Goal: Task Accomplishment & Management: Manage account settings

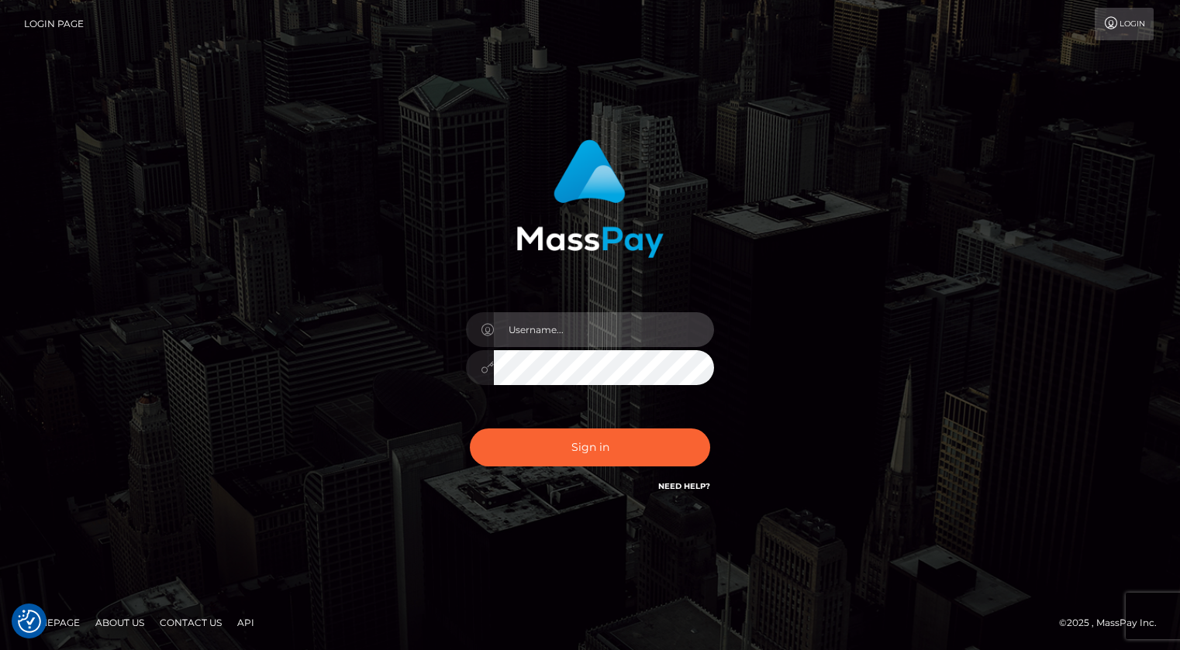
click at [578, 317] on input "text" at bounding box center [604, 329] width 220 height 35
type input "Kevin.xcite"
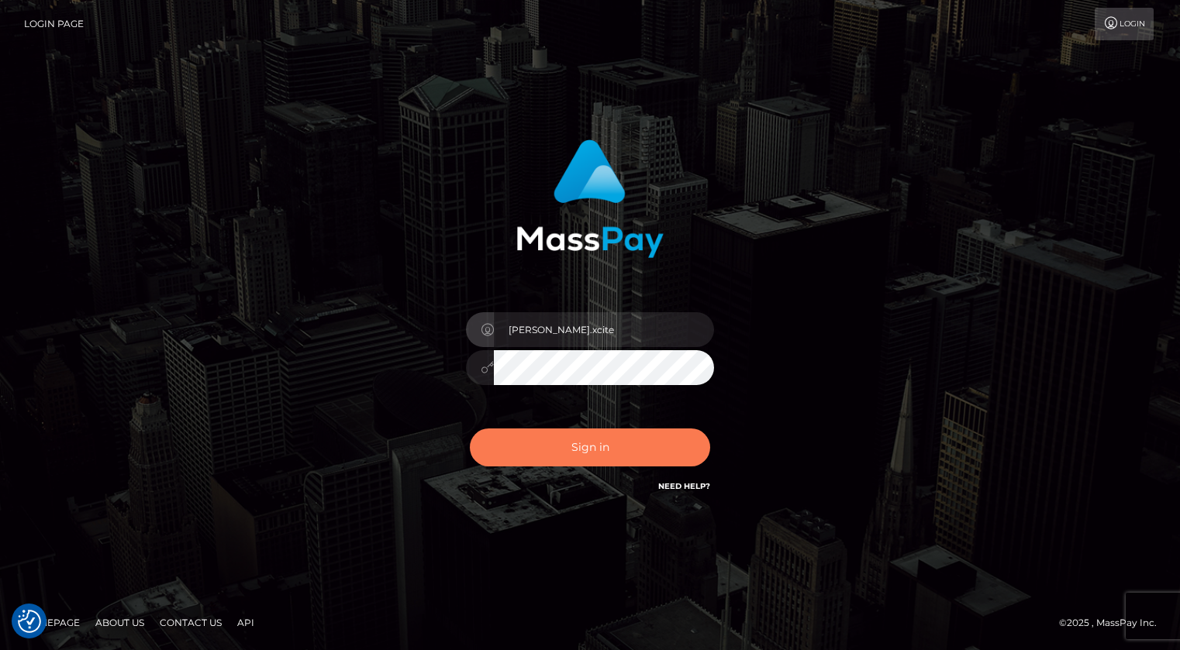
click at [604, 438] on button "Sign in" at bounding box center [590, 448] width 240 height 38
click at [620, 450] on button "Sign in" at bounding box center [590, 448] width 240 height 38
click at [604, 448] on button "Sign in" at bounding box center [590, 448] width 240 height 38
click at [558, 454] on button "Sign in" at bounding box center [590, 448] width 240 height 38
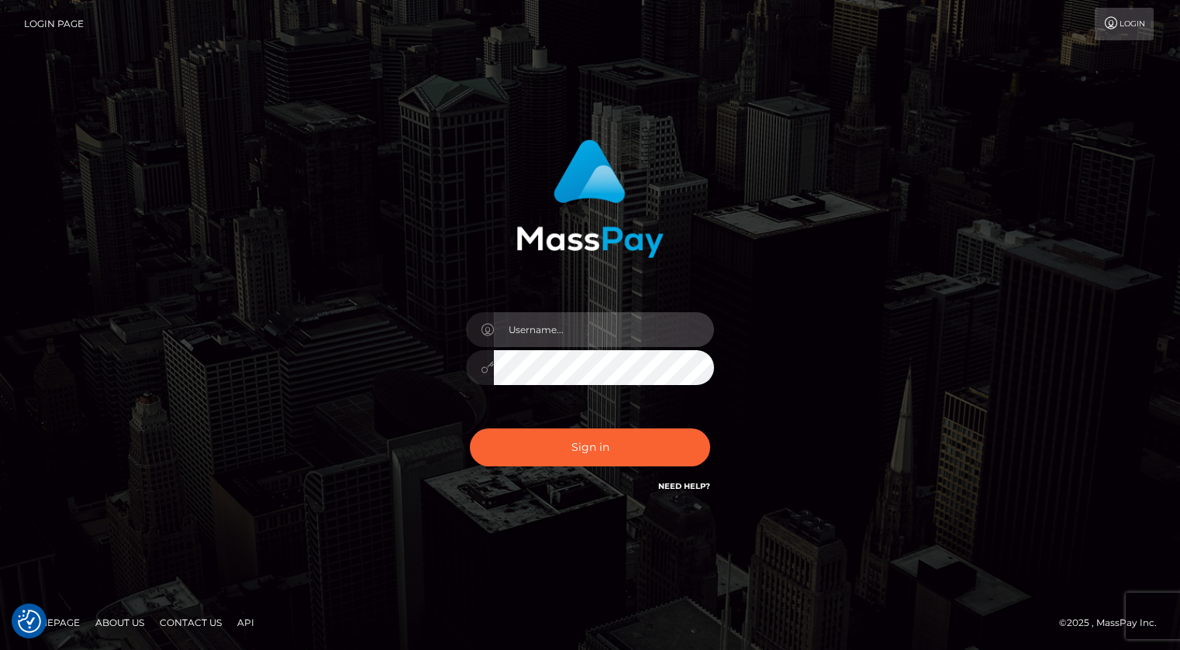
click at [583, 326] on input "text" at bounding box center [604, 329] width 220 height 35
type input "Kevin.xcite"
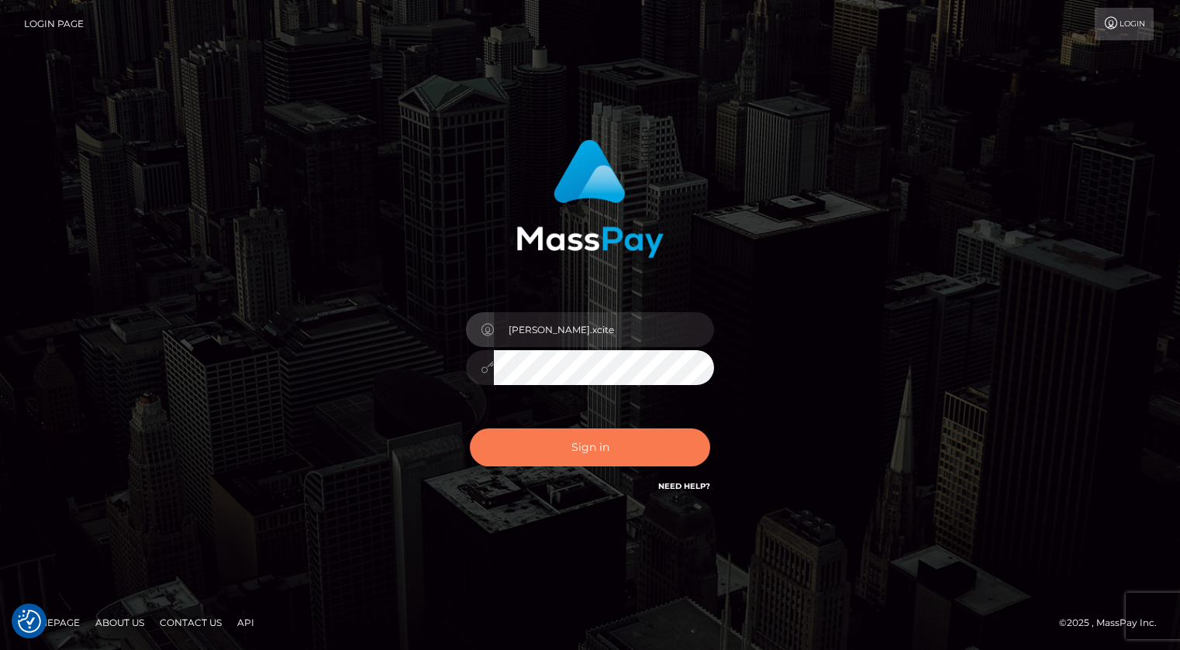
click at [582, 452] on button "Sign in" at bounding box center [590, 448] width 240 height 38
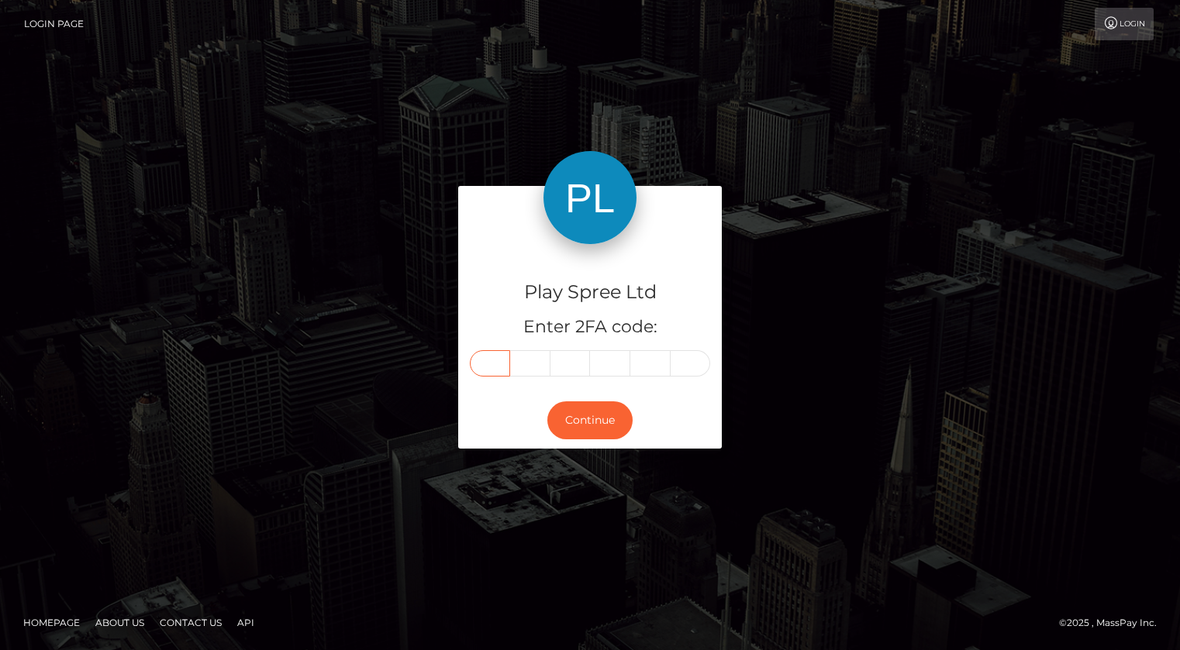
click at [506, 367] on input "text" at bounding box center [490, 363] width 40 height 26
type input "9"
type input "7"
type input "9"
type input "7"
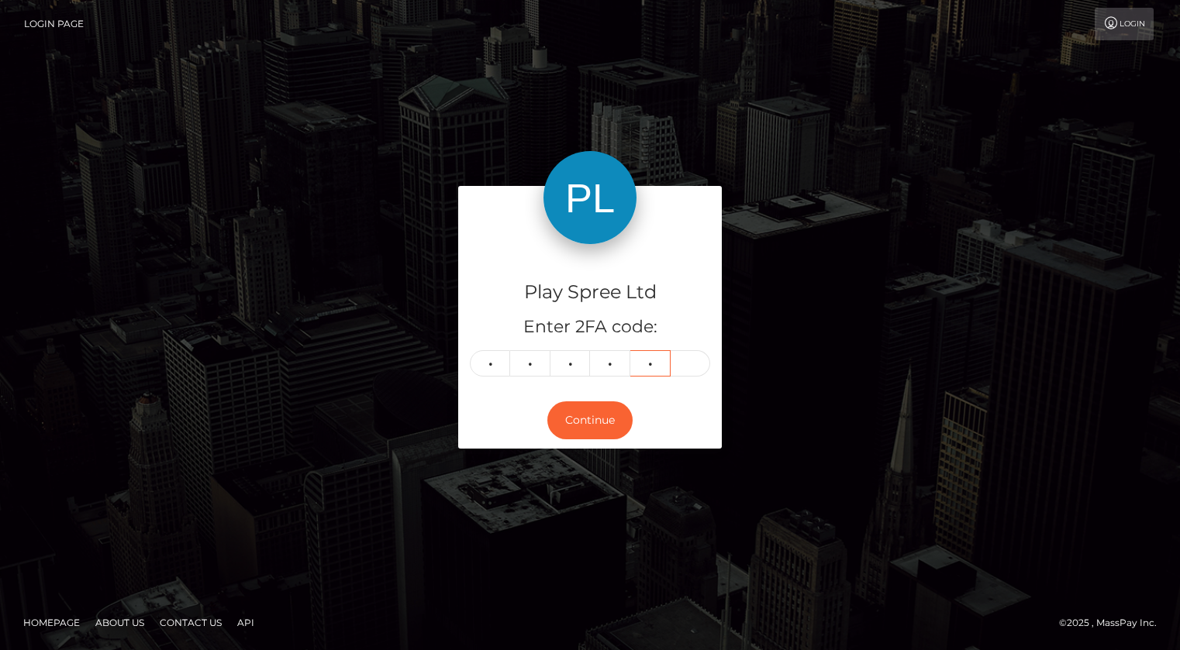
type input "1"
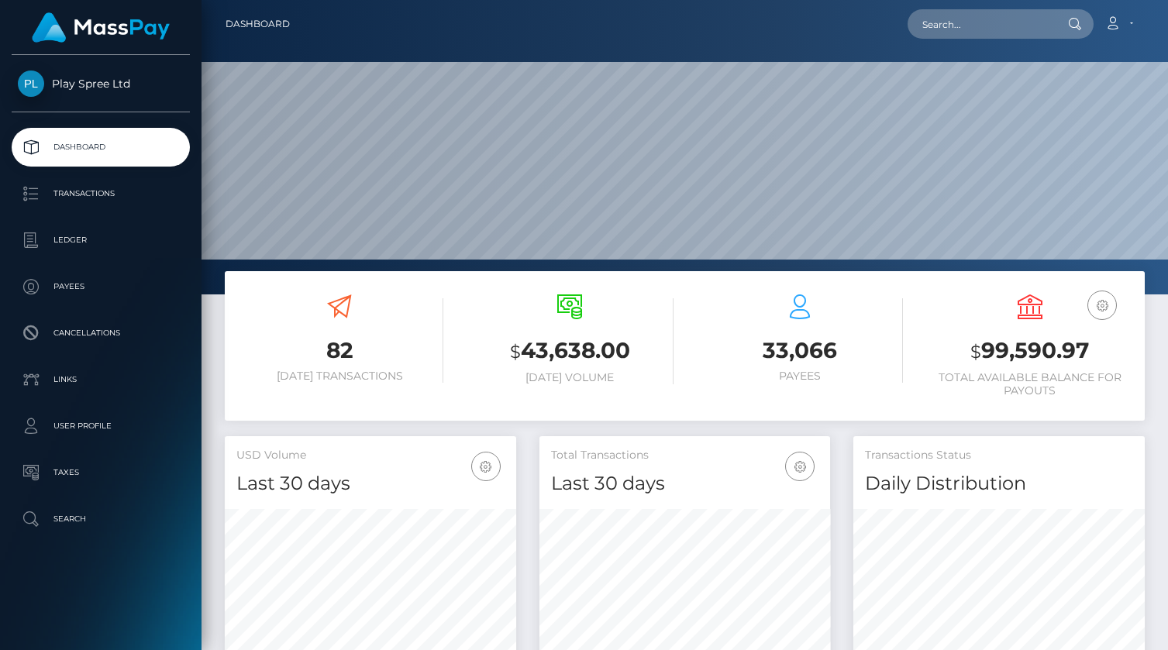
scroll to position [274, 291]
click at [60, 195] on p "Transactions" at bounding box center [101, 193] width 166 height 23
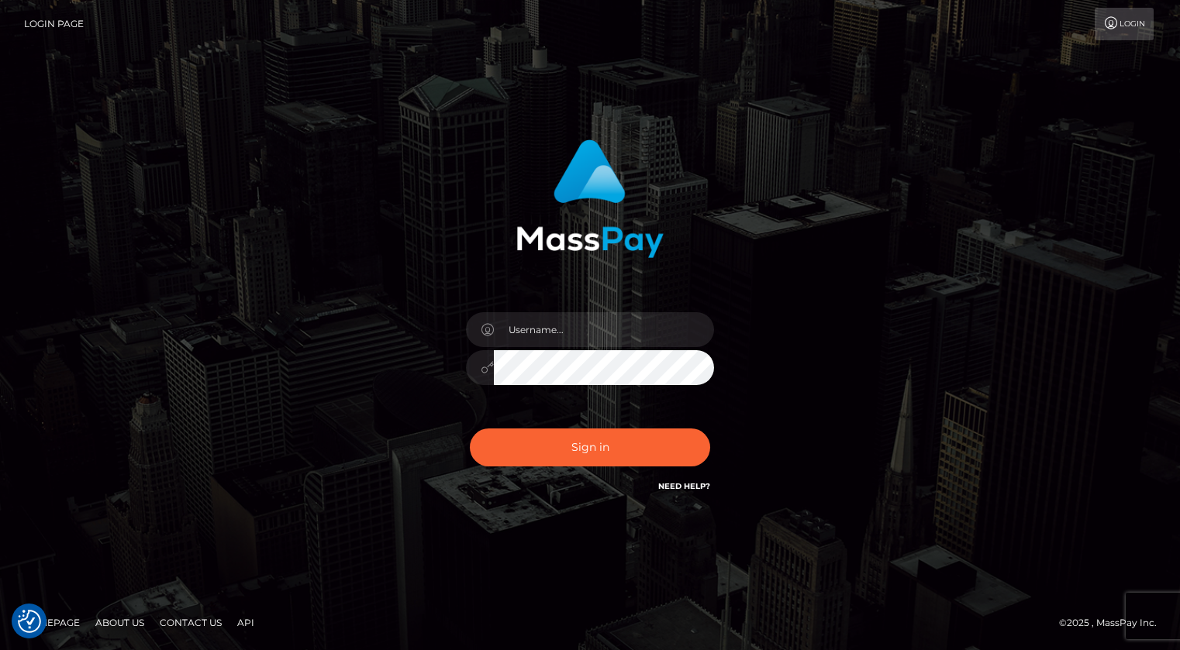
click at [583, 310] on div at bounding box center [589, 360] width 271 height 119
drag, startPoint x: 588, startPoint y: 328, endPoint x: 599, endPoint y: 347, distance: 22.6
click at [588, 328] on input "text" at bounding box center [604, 329] width 220 height 35
type input "kevin.xcite"
click at [524, 453] on button "Sign in" at bounding box center [590, 448] width 240 height 38
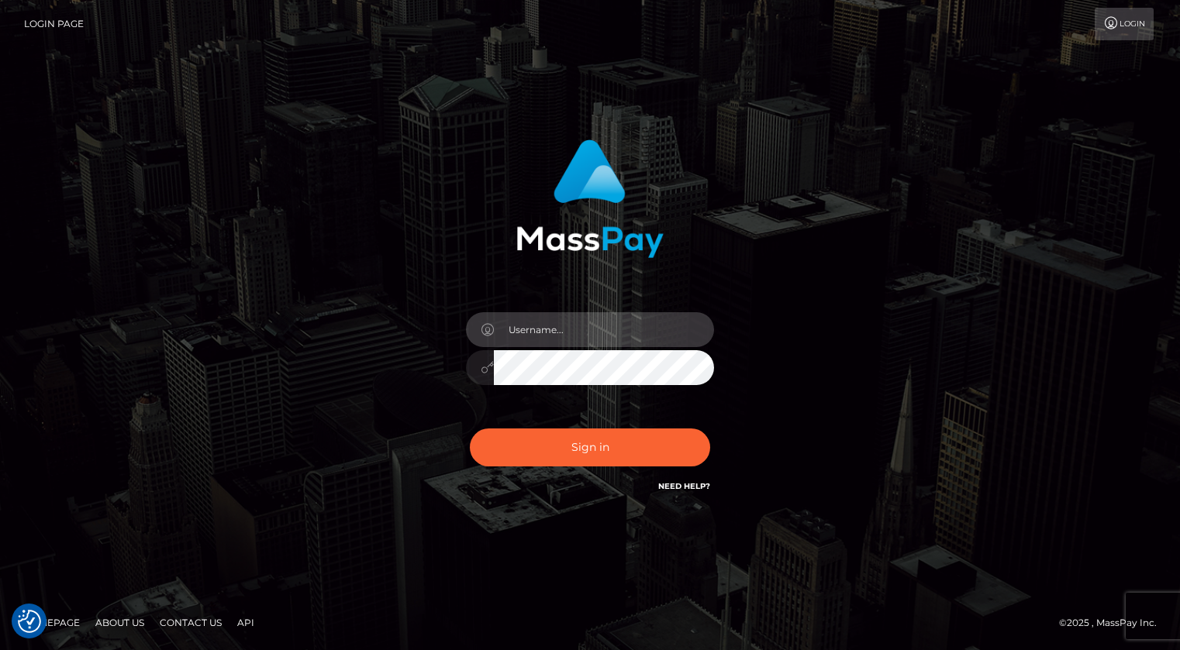
click at [526, 341] on input "text" at bounding box center [604, 329] width 220 height 35
type input "[PERSON_NAME].xcite"
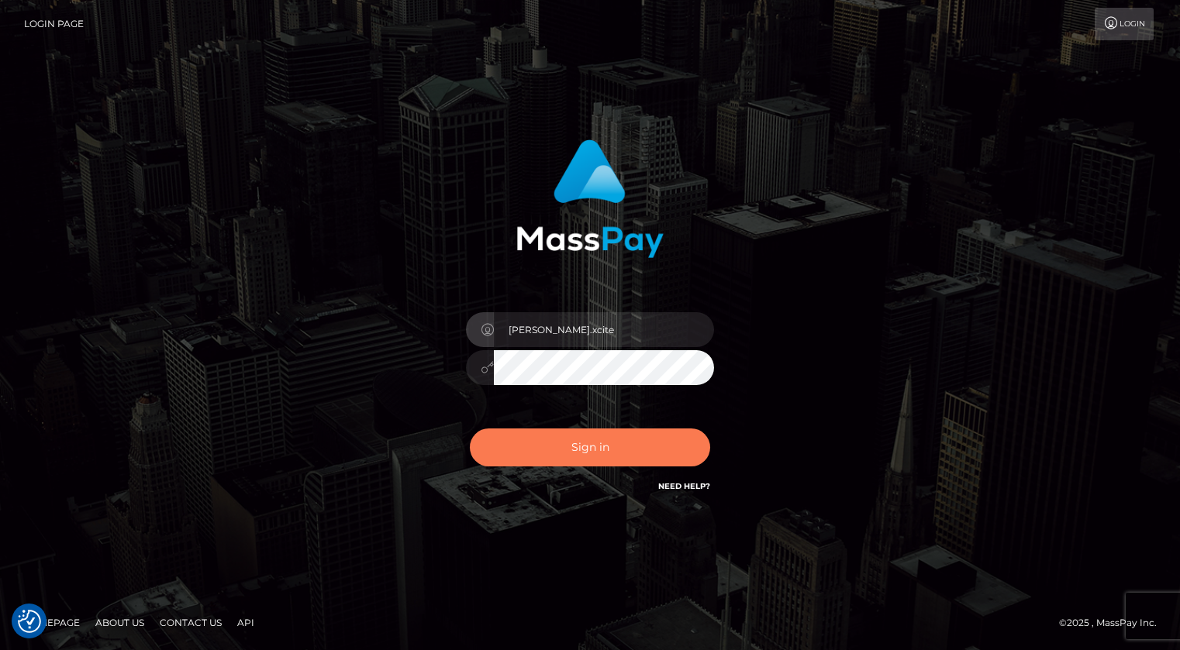
click at [575, 445] on button "Sign in" at bounding box center [590, 448] width 240 height 38
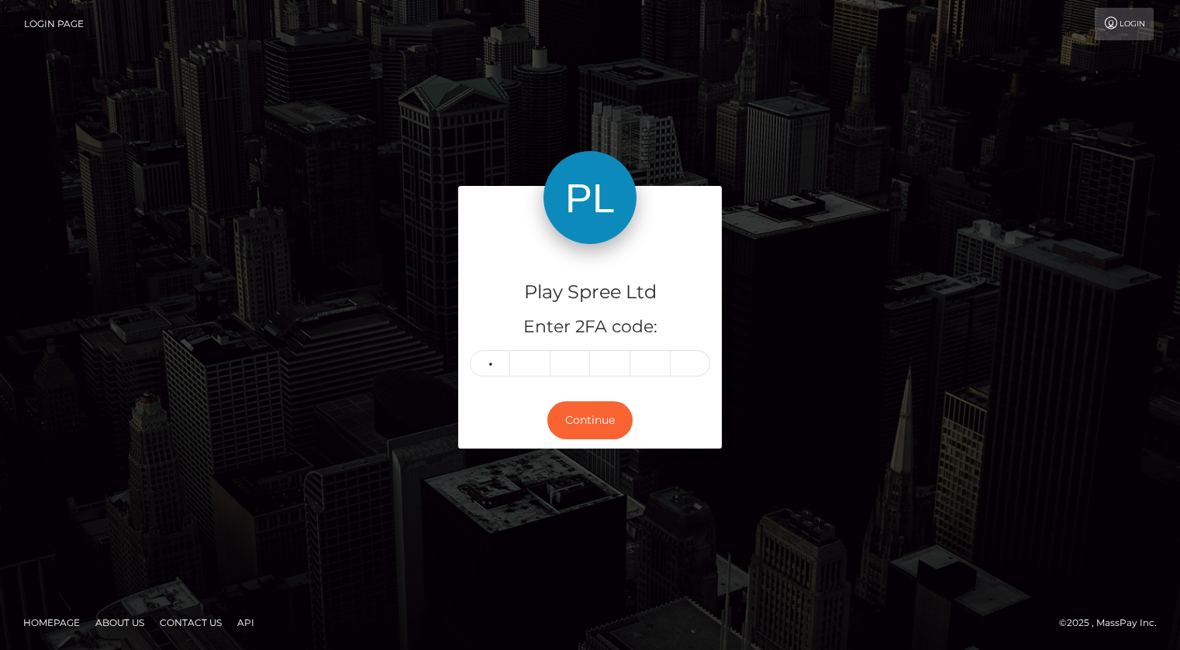
type input "1"
type input "5"
type input "0"
type input "5"
type input "6"
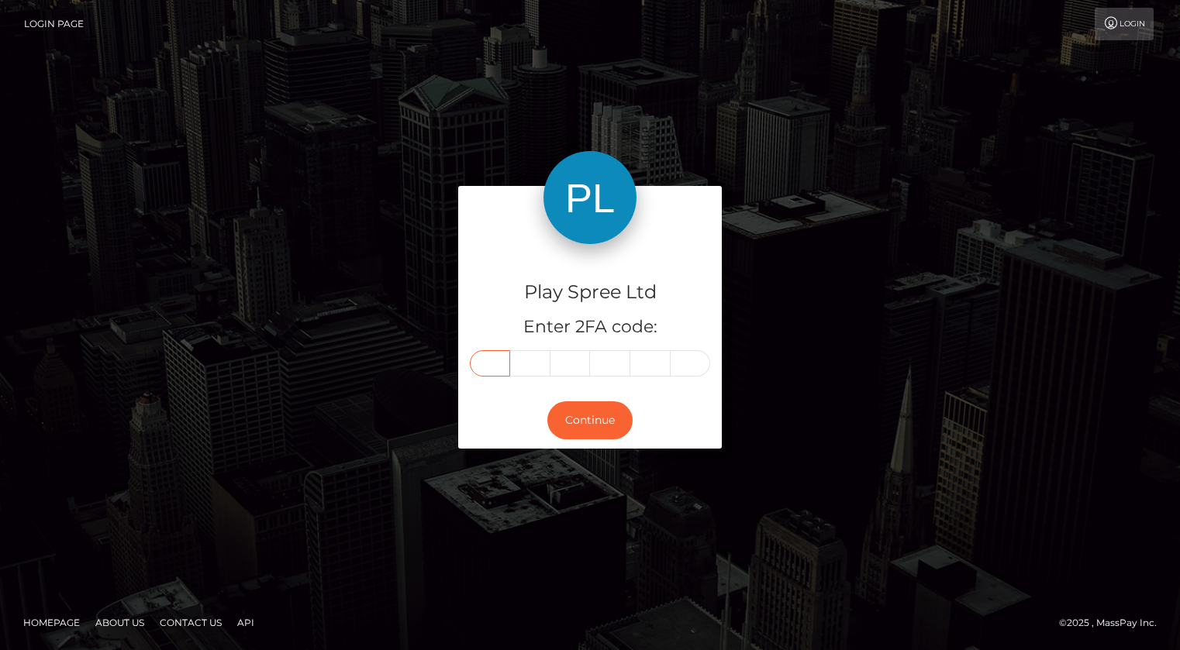
type input "1"
type input "5"
type input "0"
type input "5"
type input "6"
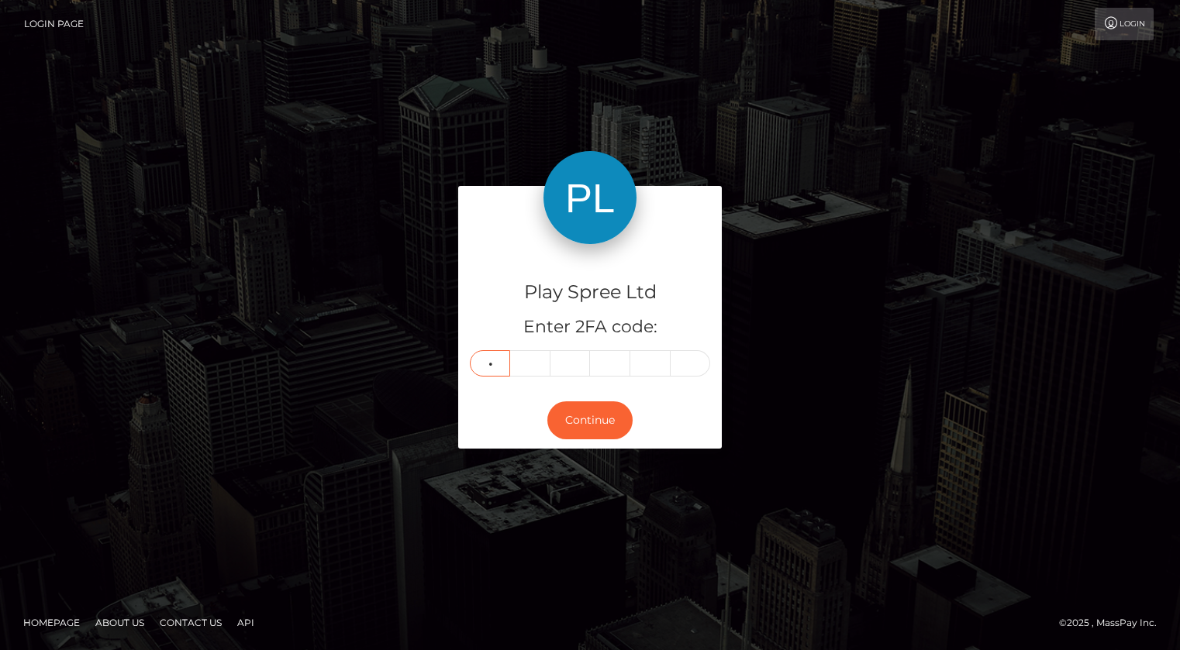
type input "5"
type input "8"
type input "0"
type input "5"
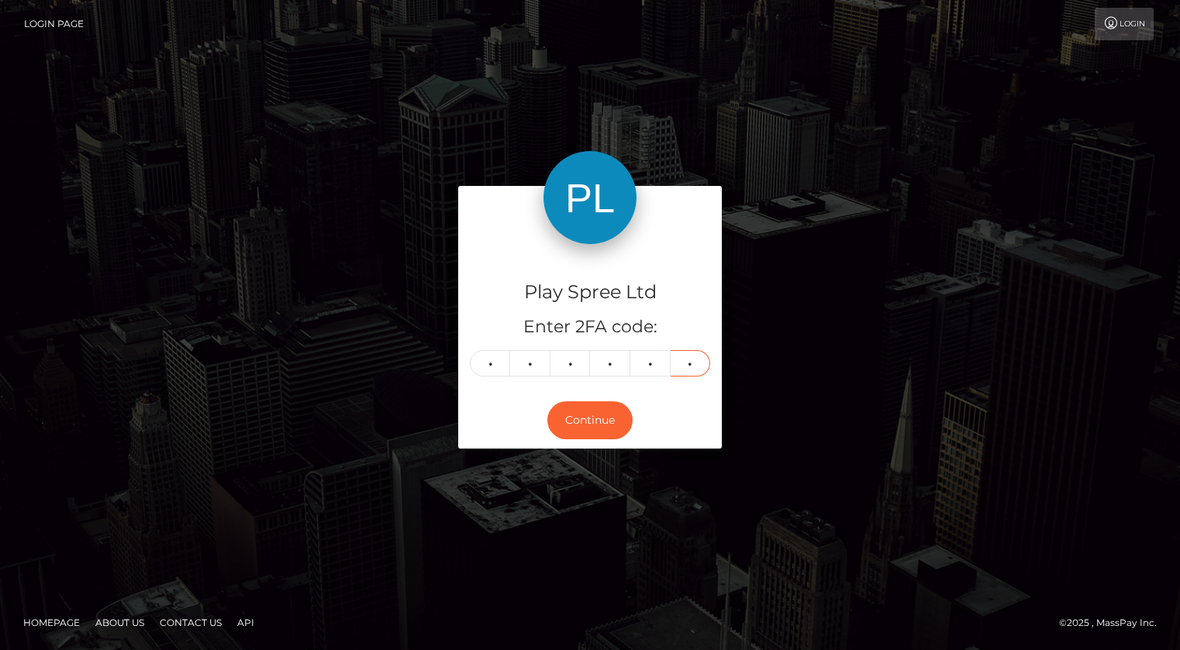
type input "9"
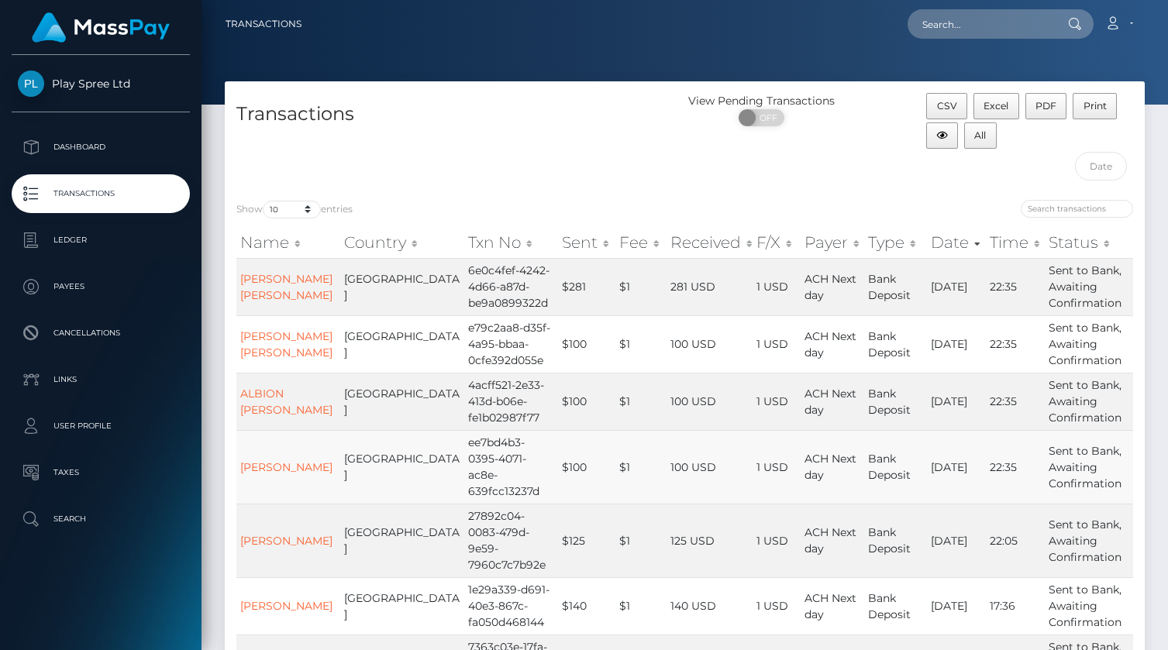
drag, startPoint x: 405, startPoint y: 225, endPoint x: 466, endPoint y: 484, distance: 265.9
click at [465, 486] on div "Show 10 25 50 100 250 500 1,000 3,500 entries Name Country Txn No Sent Fee Rece…" at bounding box center [684, 568] width 897 height 736
click at [469, 479] on td "ee7bd4b3-0395-4071-ac8e-639fcc13237d" at bounding box center [511, 467] width 94 height 74
click at [464, 281] on td "6e0c4fef-4242-4d66-a87d-be9a0899322d" at bounding box center [511, 286] width 94 height 57
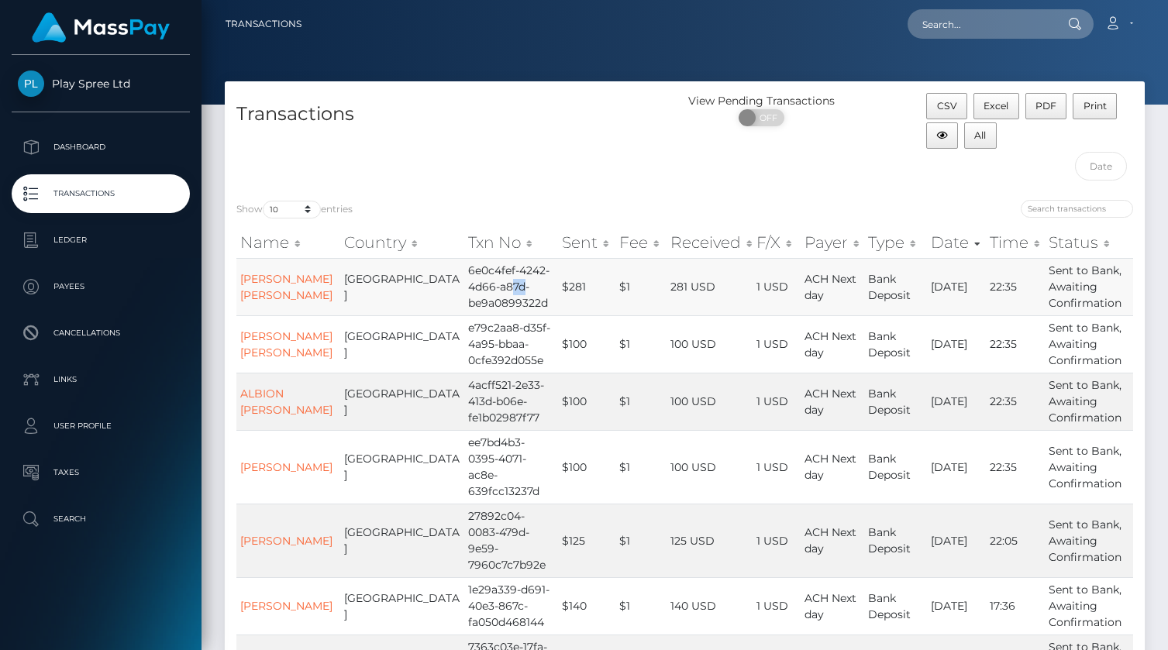
click at [464, 280] on td "6e0c4fef-4242-4d66-a87d-be9a0899322d" at bounding box center [511, 286] width 94 height 57
drag, startPoint x: 413, startPoint y: 269, endPoint x: 964, endPoint y: 54, distance: 591.5
click at [497, 292] on td "6e0c4fef-4242-4d66-a87d-be9a0899322d" at bounding box center [511, 286] width 94 height 57
click at [464, 279] on td "6e0c4fef-4242-4d66-a87d-be9a0899322d" at bounding box center [511, 286] width 94 height 57
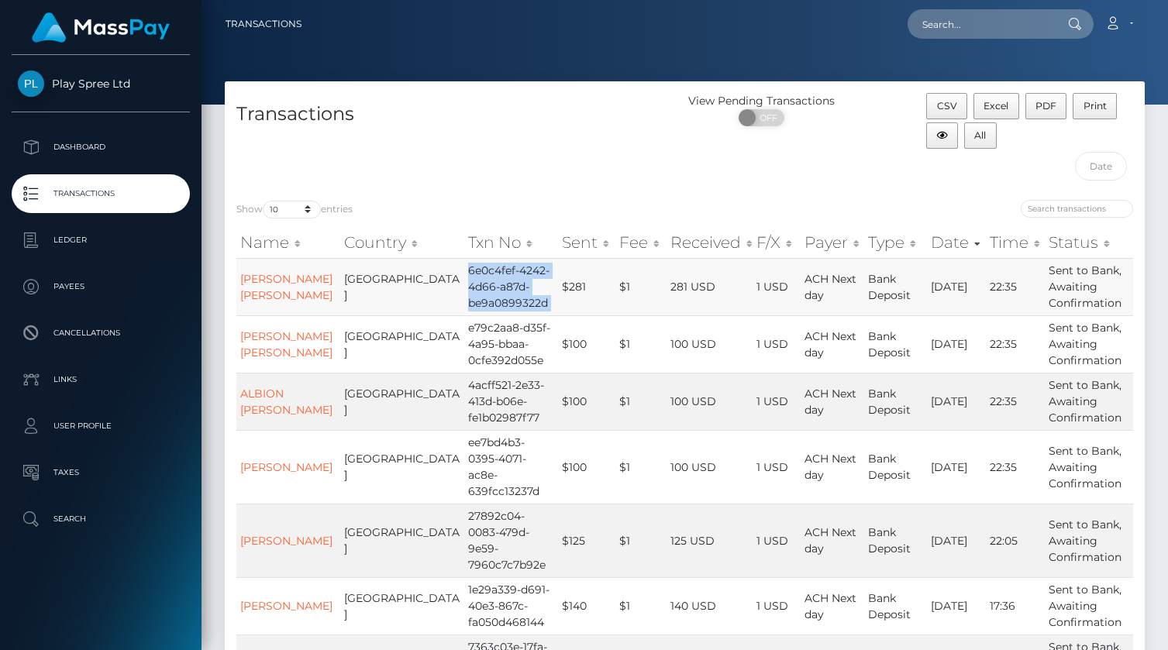
click at [464, 279] on td "6e0c4fef-4242-4d66-a87d-be9a0899322d" at bounding box center [511, 286] width 94 height 57
copy td "6e0c4fef-4242-4d66-a87d-be9a0899322d"
